Goal: Transaction & Acquisition: Book appointment/travel/reservation

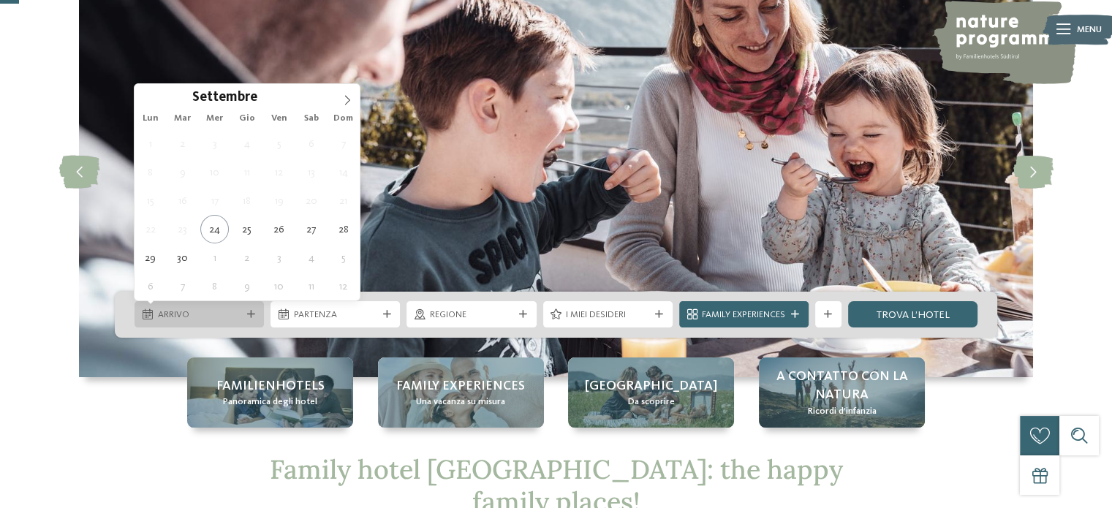
click at [240, 312] on span "Arrivo" at bounding box center [199, 314] width 83 height 13
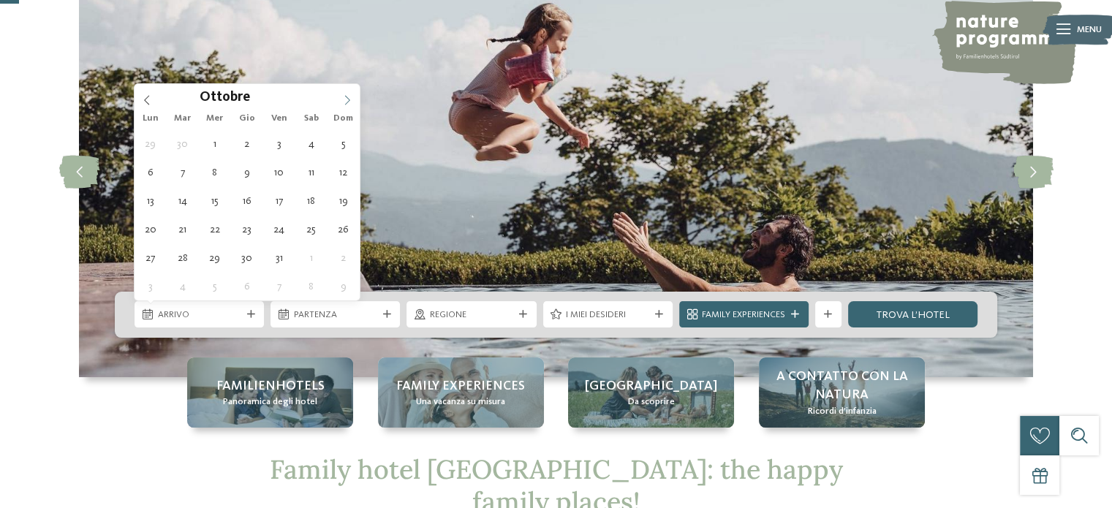
click at [348, 100] on icon at bounding box center [347, 101] width 5 height 10
type div "[DATE]"
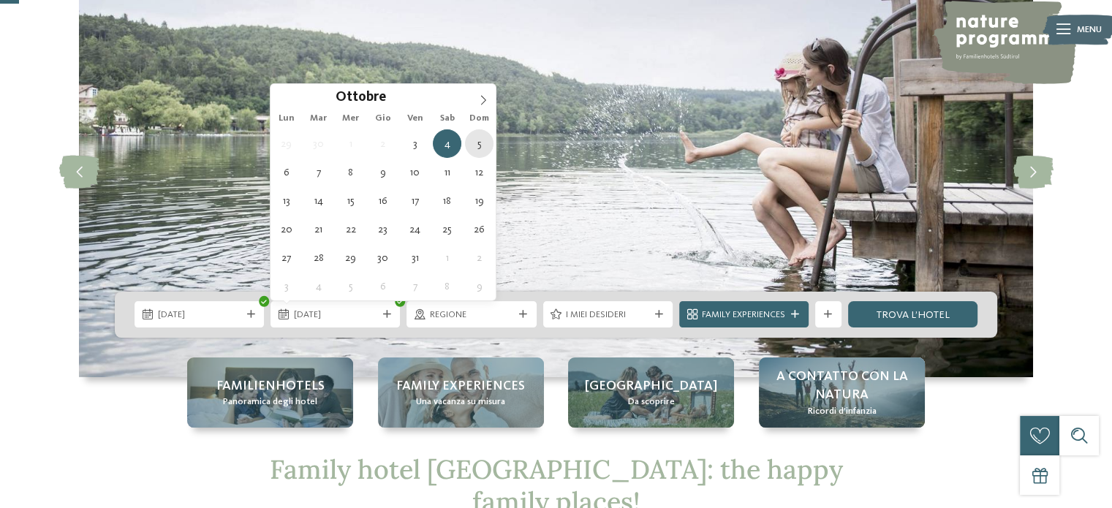
type div "[DATE]"
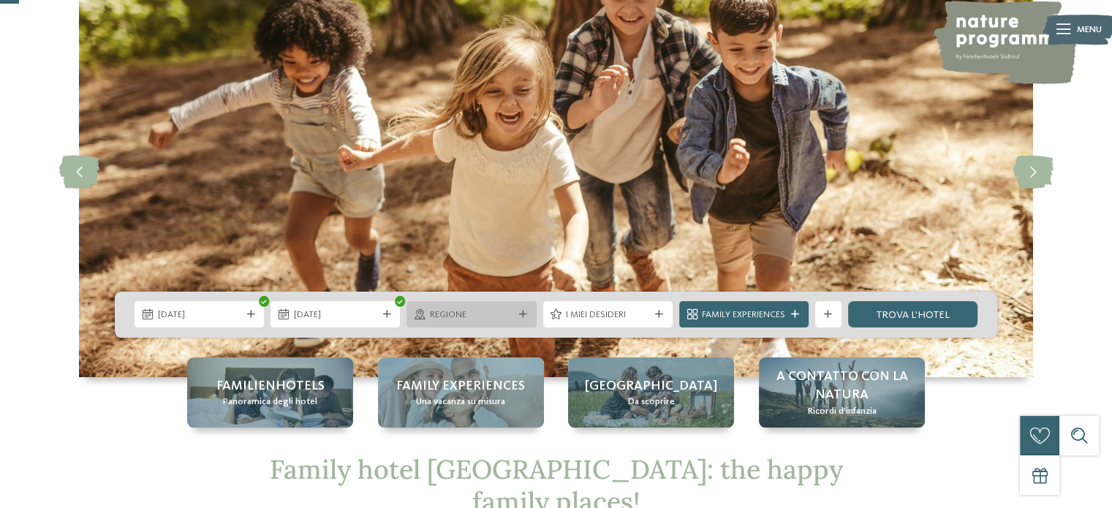
click at [516, 317] on div at bounding box center [522, 315] width 13 height 8
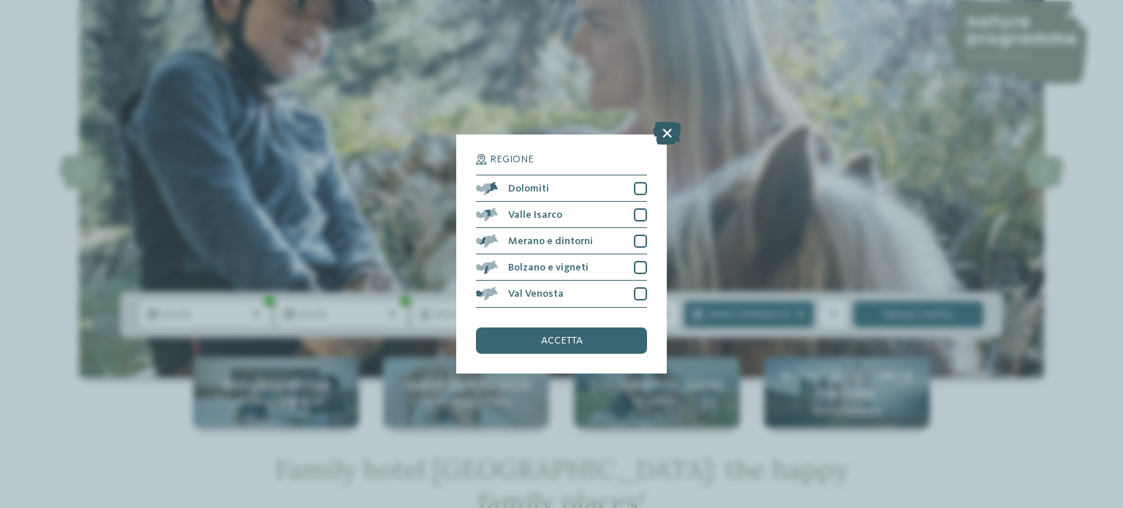
click at [668, 133] on icon at bounding box center [667, 133] width 29 height 23
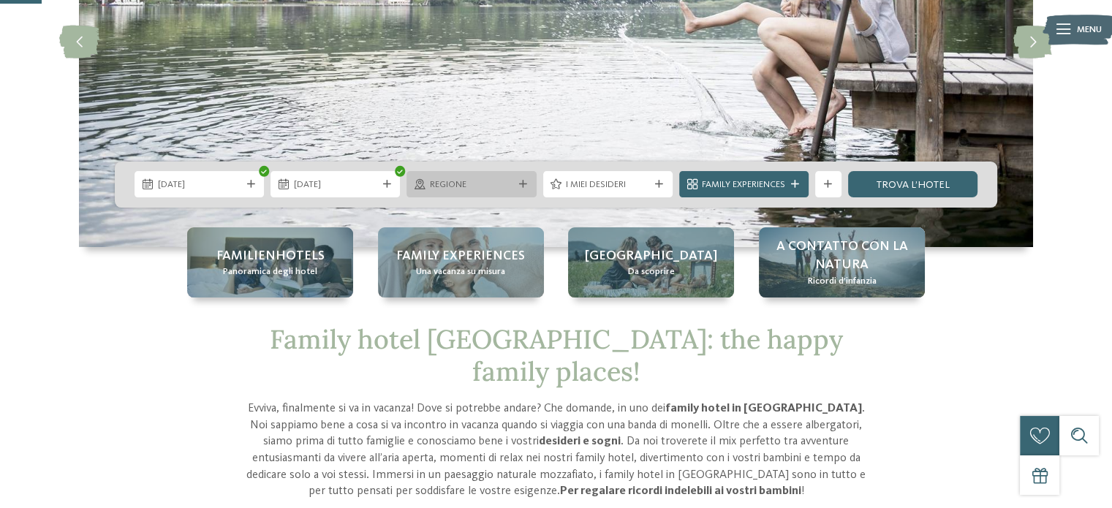
scroll to position [227, 0]
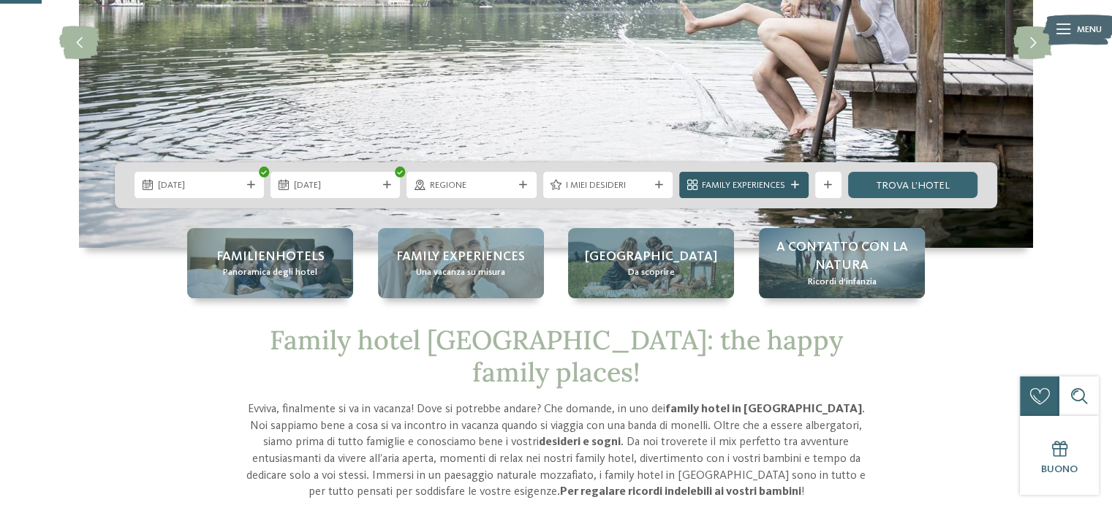
click at [792, 182] on icon at bounding box center [795, 185] width 8 height 8
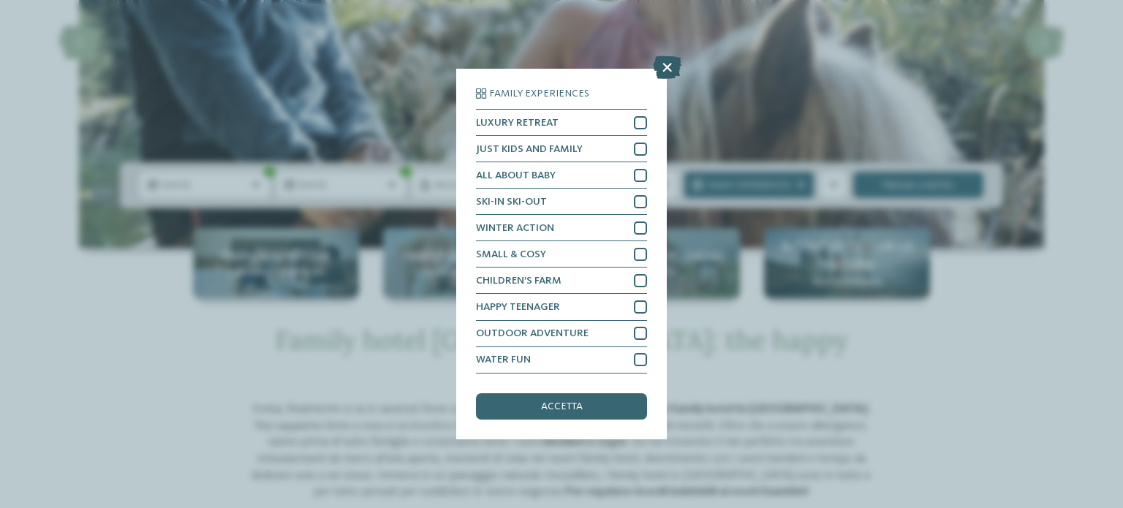
click at [661, 64] on icon at bounding box center [667, 67] width 29 height 23
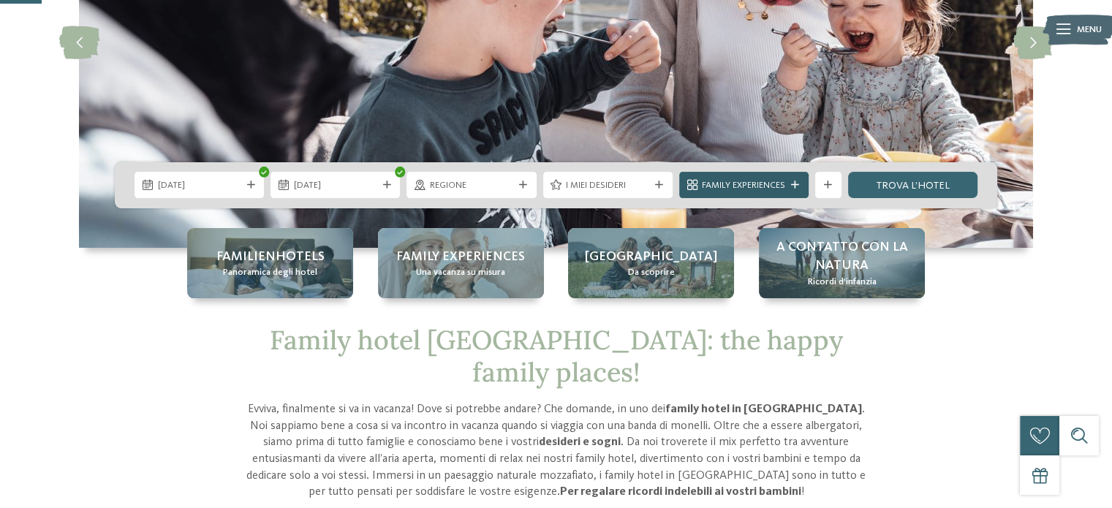
click at [754, 178] on div "Family Experiences" at bounding box center [744, 185] width 90 height 14
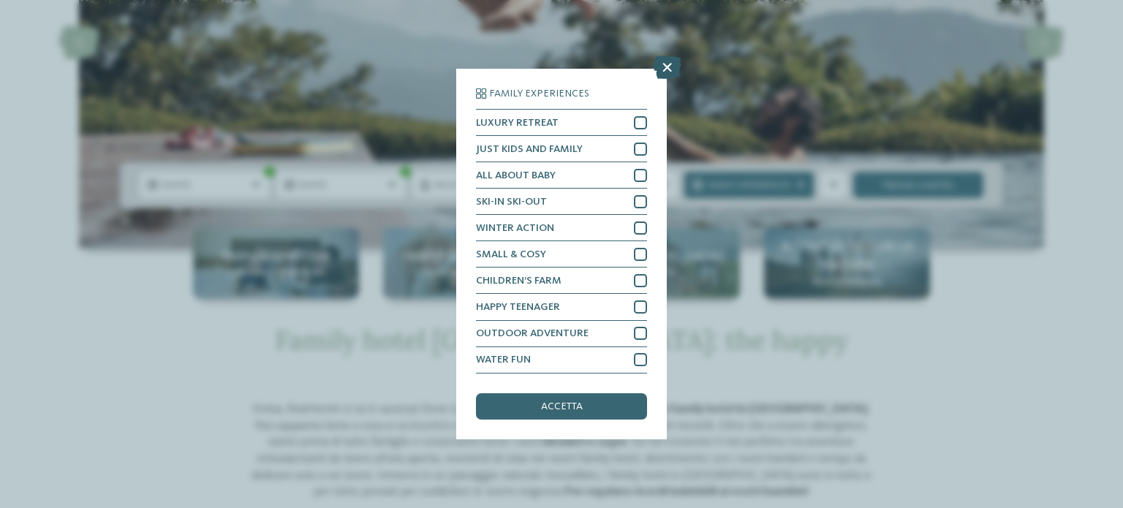
click at [667, 72] on icon at bounding box center [667, 67] width 29 height 23
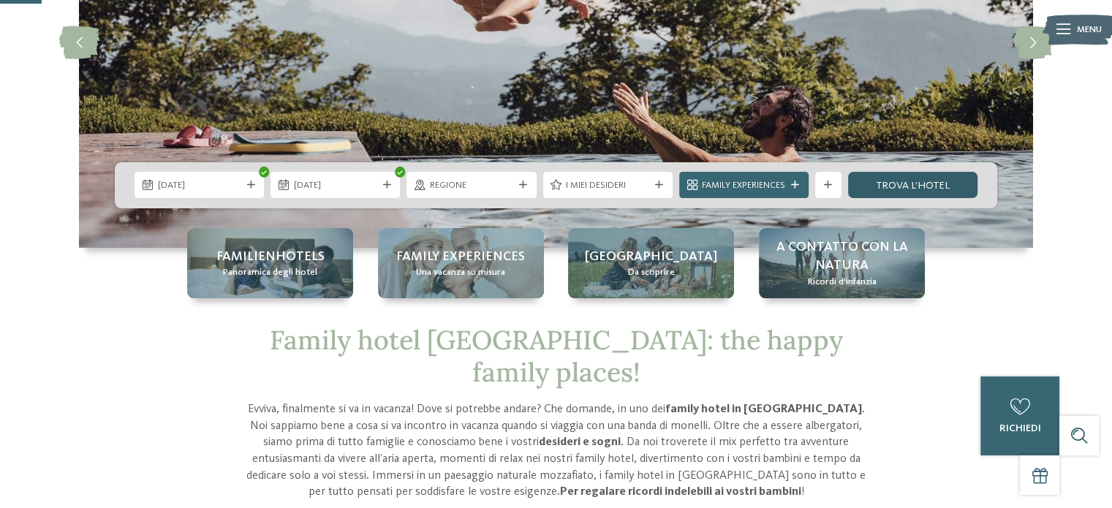
click at [910, 183] on link "trova l’hotel" at bounding box center [912, 185] width 129 height 26
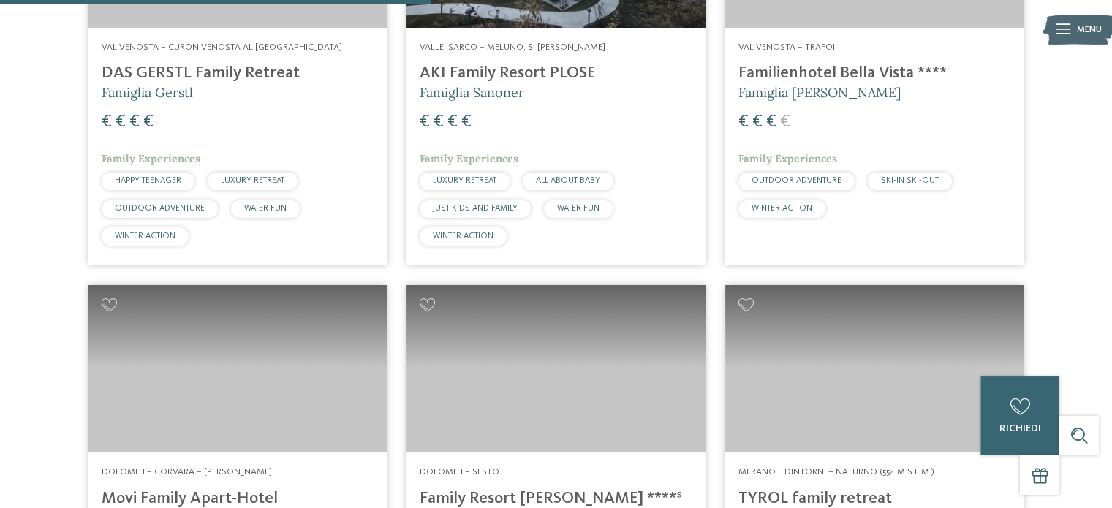
scroll to position [1537, 0]
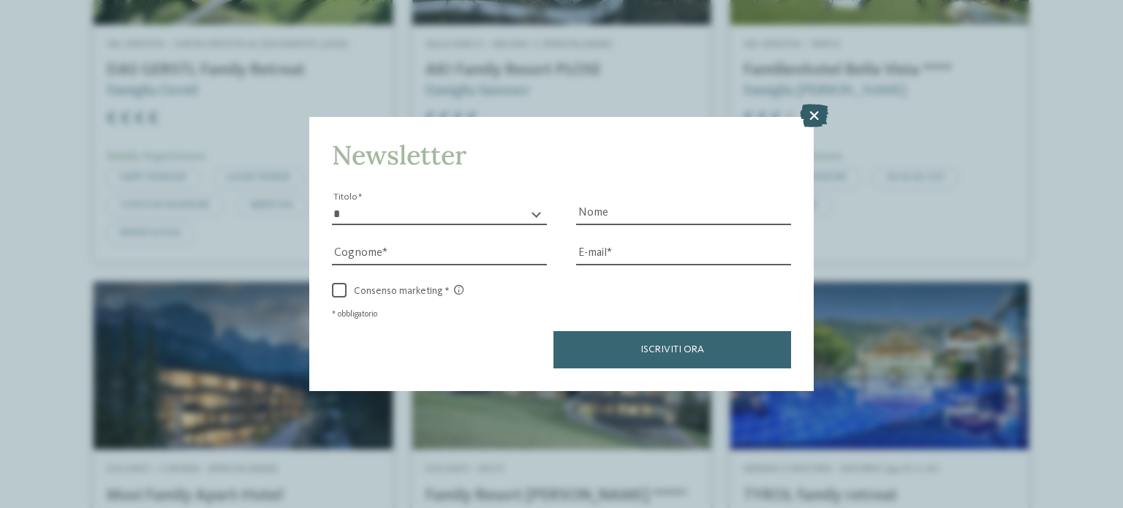
click at [813, 118] on icon at bounding box center [814, 115] width 29 height 23
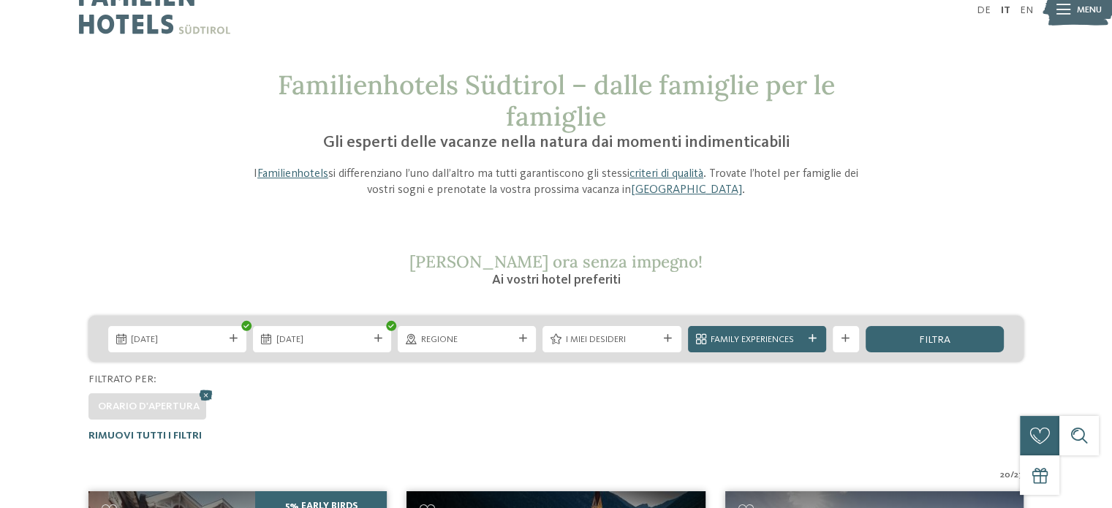
scroll to position [0, 0]
